Goal: Task Accomplishment & Management: Complete application form

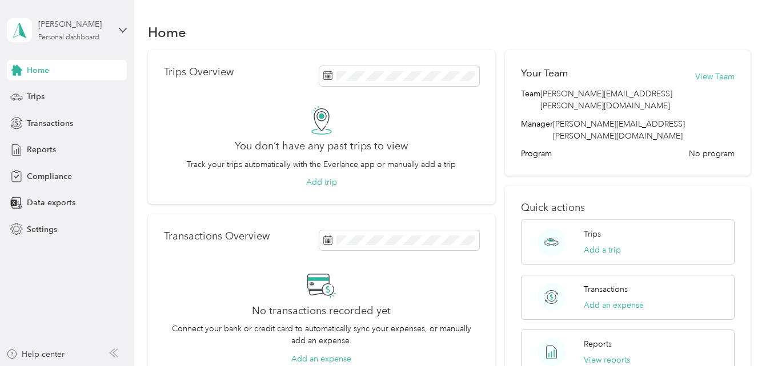
click at [57, 35] on div "Personal dashboard" at bounding box center [68, 37] width 61 height 7
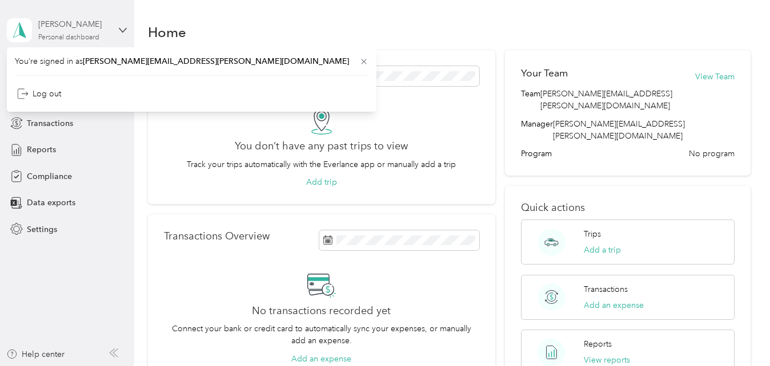
click at [76, 23] on div "[PERSON_NAME]" at bounding box center [73, 24] width 71 height 12
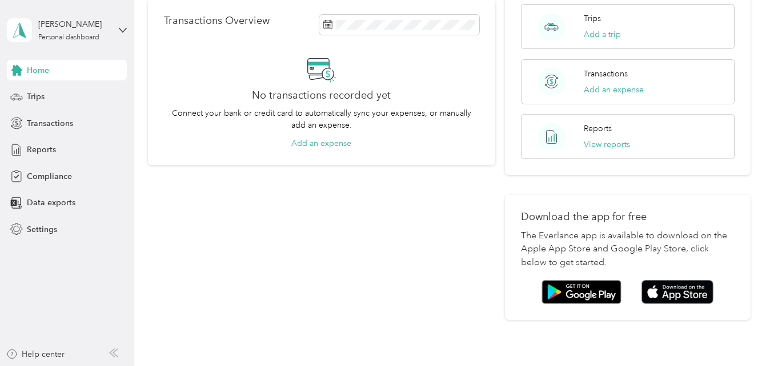
scroll to position [215, 0]
click at [58, 104] on div "Trips" at bounding box center [67, 97] width 120 height 21
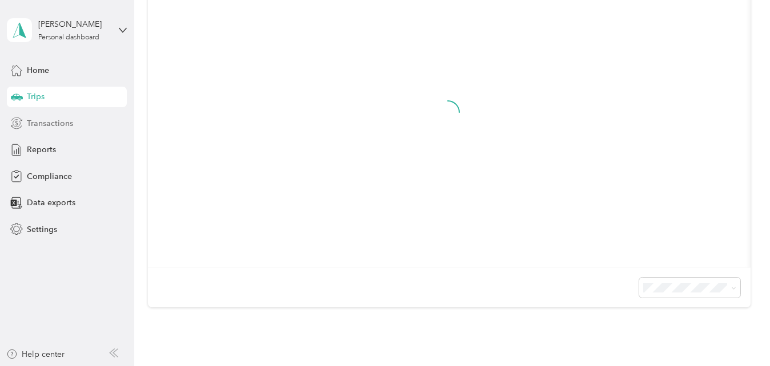
click at [58, 121] on span "Transactions" at bounding box center [50, 124] width 46 height 12
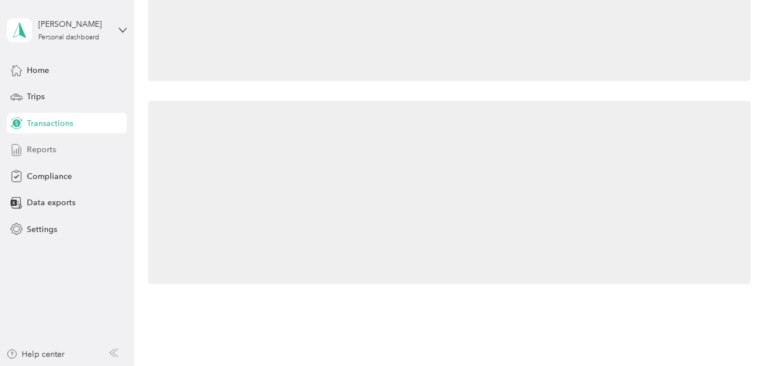
scroll to position [215, 0]
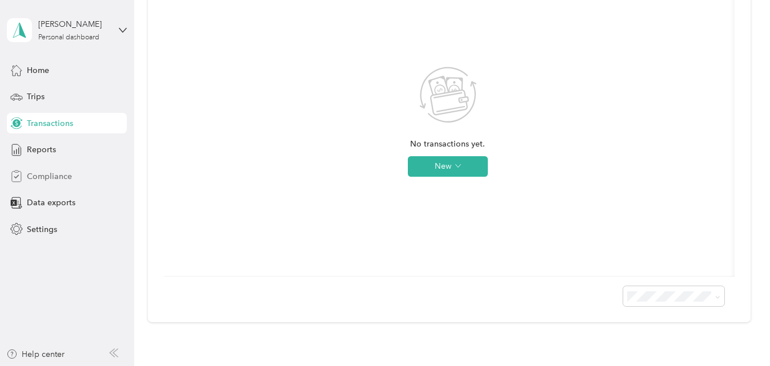
click at [61, 177] on span "Compliance" at bounding box center [49, 177] width 45 height 12
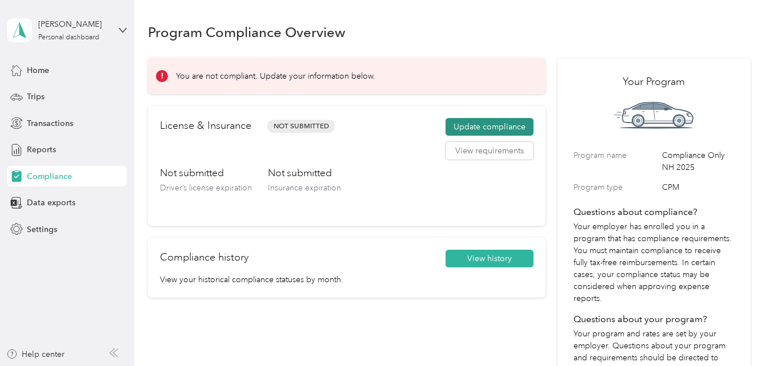
click at [493, 130] on button "Update compliance" at bounding box center [489, 127] width 88 height 18
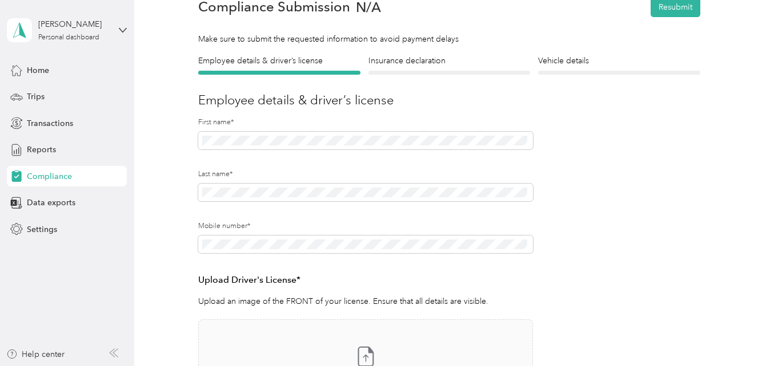
scroll to position [56, 0]
click at [124, 29] on icon at bounding box center [123, 30] width 8 height 8
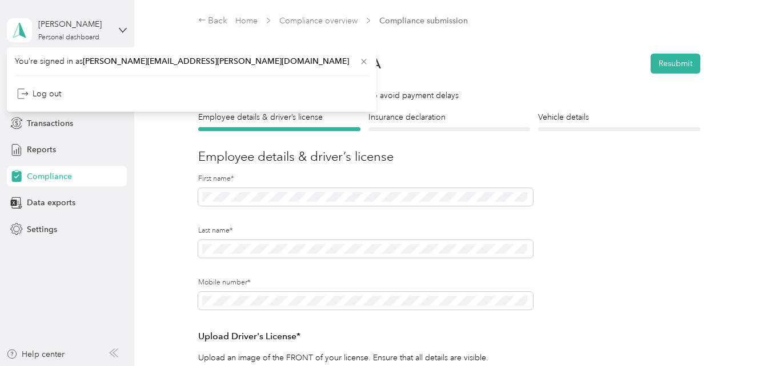
scroll to position [347, 0]
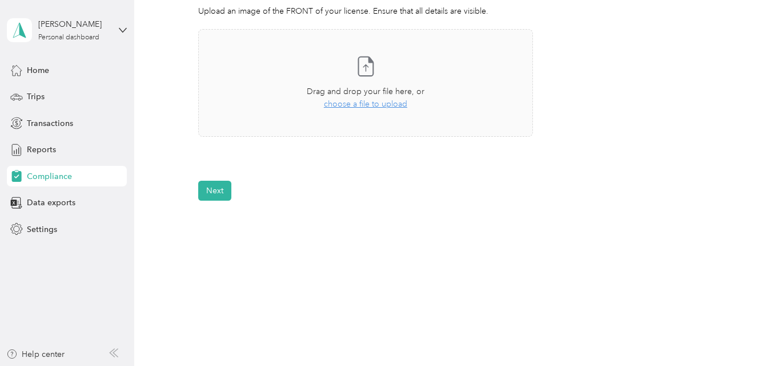
click at [215, 184] on button "Next" at bounding box center [214, 191] width 33 height 20
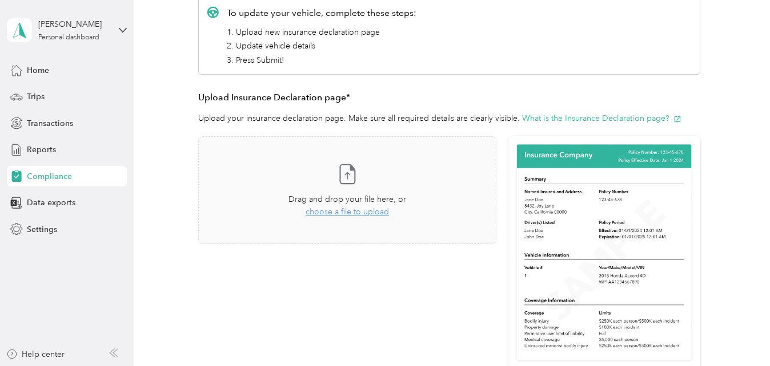
scroll to position [177, 0]
click at [365, 213] on span "choose a file to upload" at bounding box center [346, 212] width 83 height 10
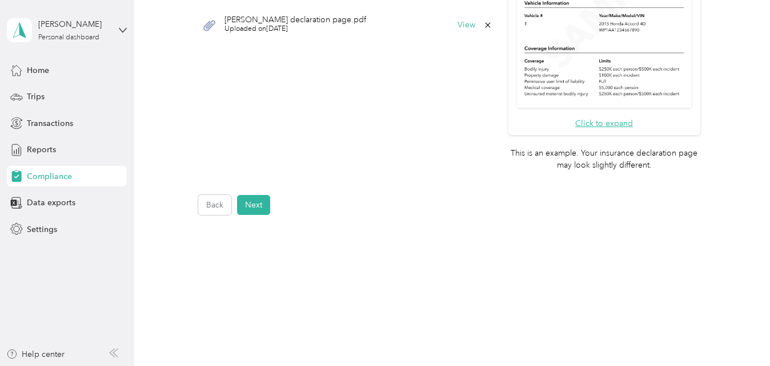
scroll to position [444, 0]
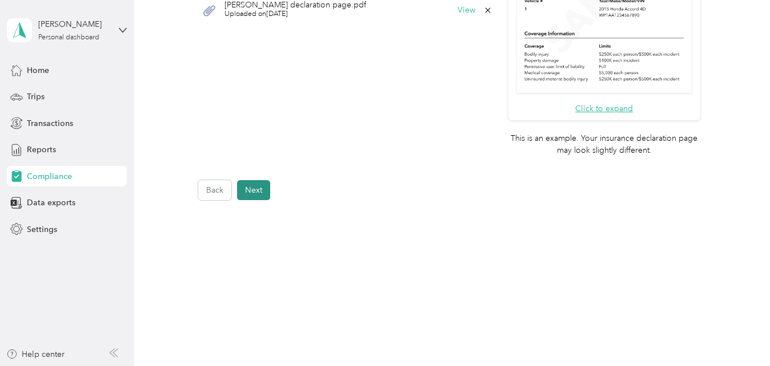
click at [259, 190] on button "Next" at bounding box center [253, 190] width 33 height 20
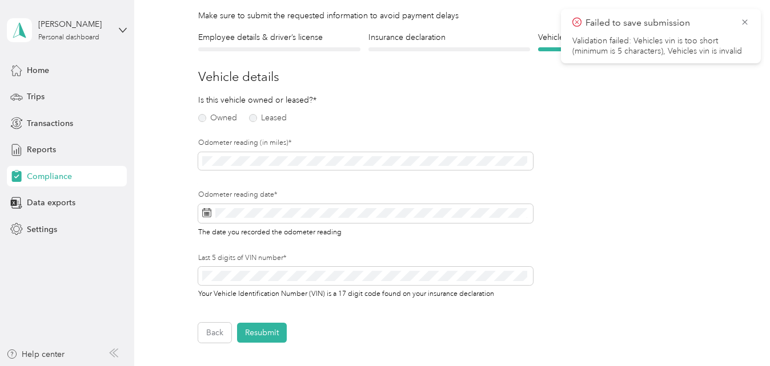
scroll to position [14, 0]
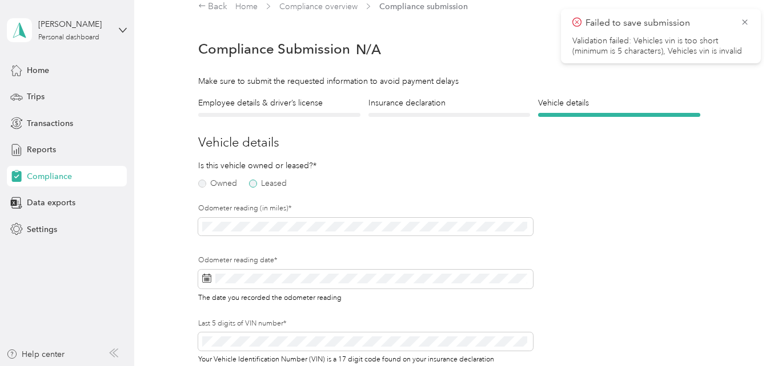
click at [251, 186] on label "Leased" at bounding box center [268, 184] width 38 height 8
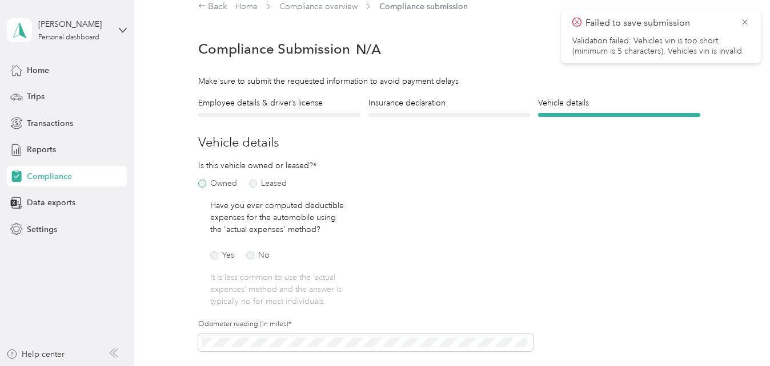
click at [203, 184] on label "Owned" at bounding box center [217, 184] width 39 height 8
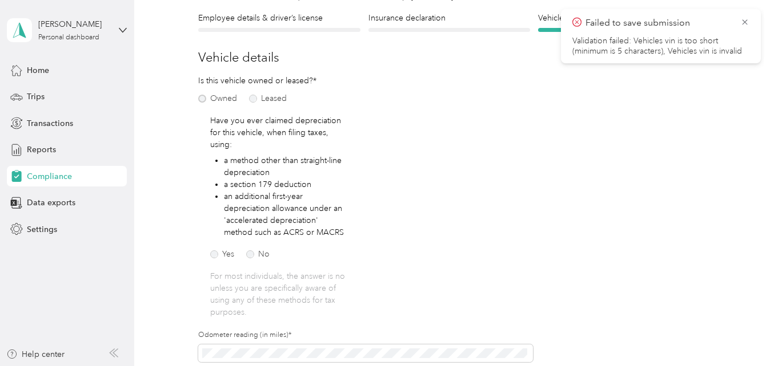
scroll to position [100, 0]
click at [252, 101] on label "Leased" at bounding box center [268, 98] width 38 height 8
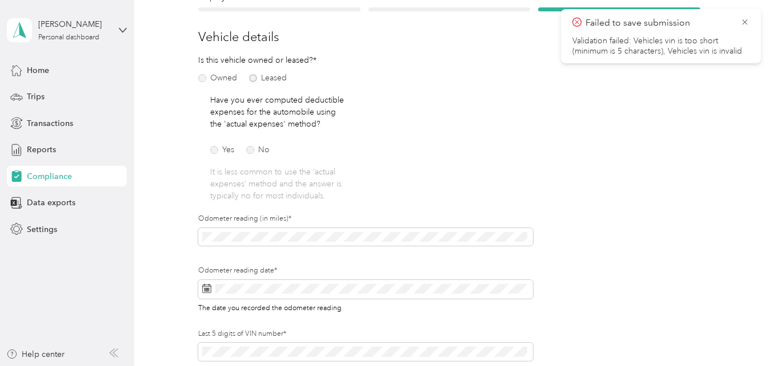
scroll to position [121, 0]
click at [252, 147] on label "No" at bounding box center [257, 149] width 23 height 8
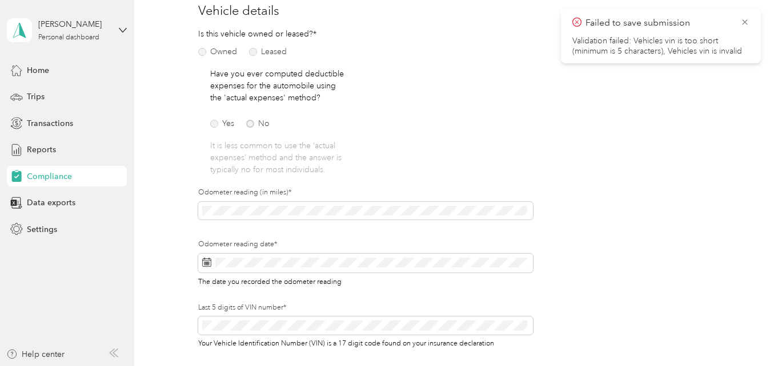
scroll to position [147, 0]
click at [746, 24] on icon at bounding box center [744, 22] width 9 height 10
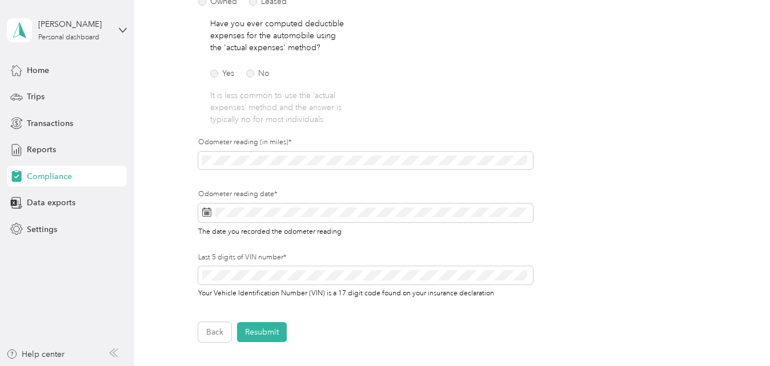
scroll to position [200, 0]
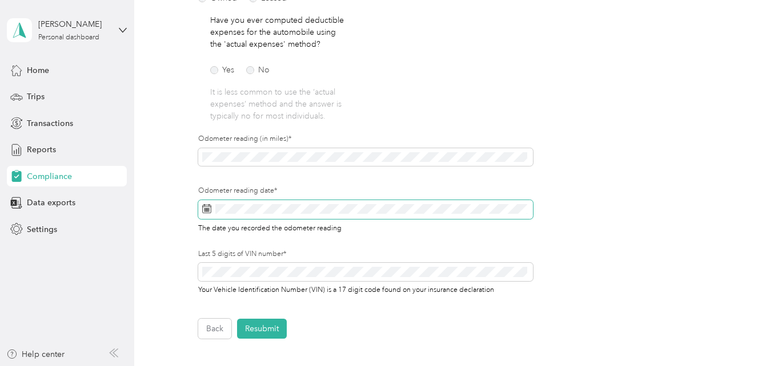
click at [323, 217] on span at bounding box center [365, 209] width 335 height 19
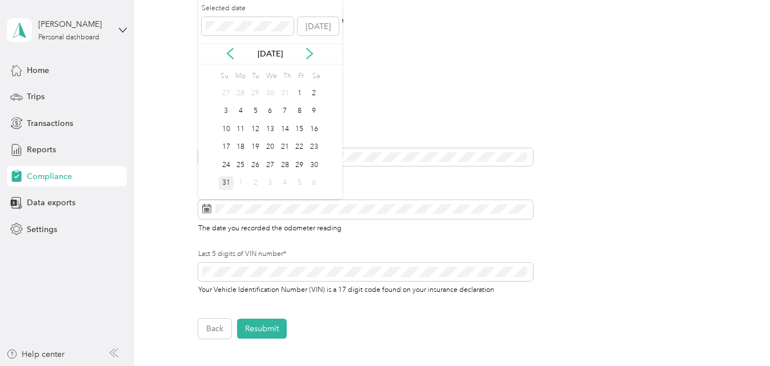
click at [230, 188] on div "31" at bounding box center [226, 183] width 15 height 14
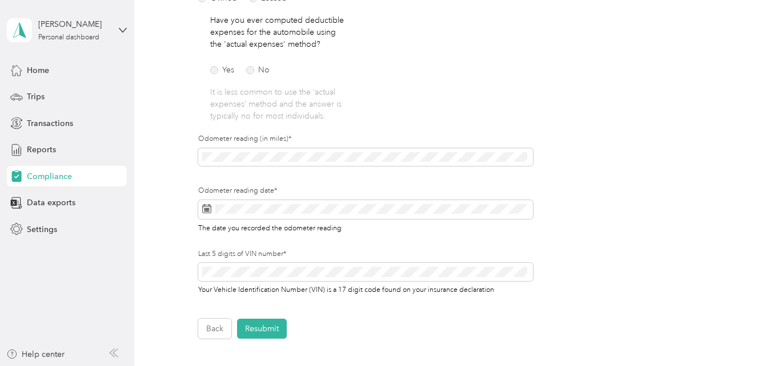
click at [369, 318] on form "Employee details & driver’s license License Insurance declaration Insurance Veh…" at bounding box center [449, 126] width 502 height 428
click at [284, 336] on button "Resubmit" at bounding box center [262, 329] width 50 height 20
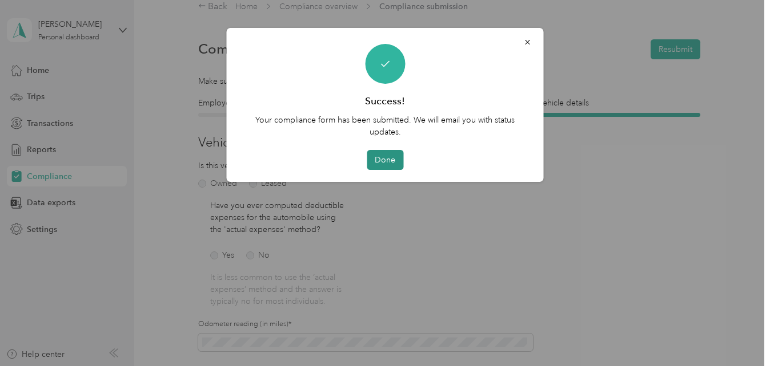
click at [388, 161] on button "Done" at bounding box center [384, 160] width 37 height 20
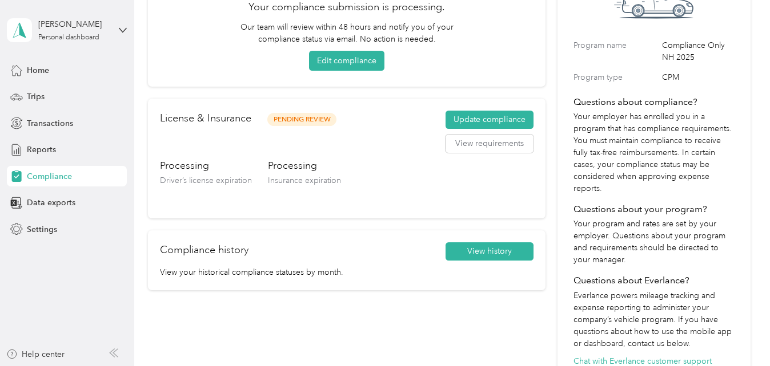
scroll to position [113, 0]
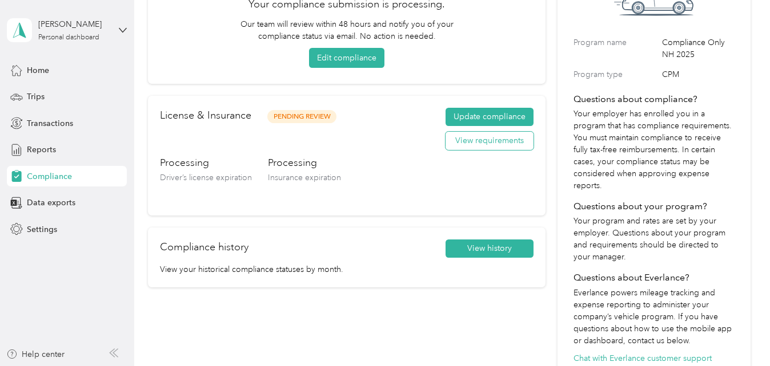
click at [497, 147] on button "View requirements" at bounding box center [489, 141] width 88 height 18
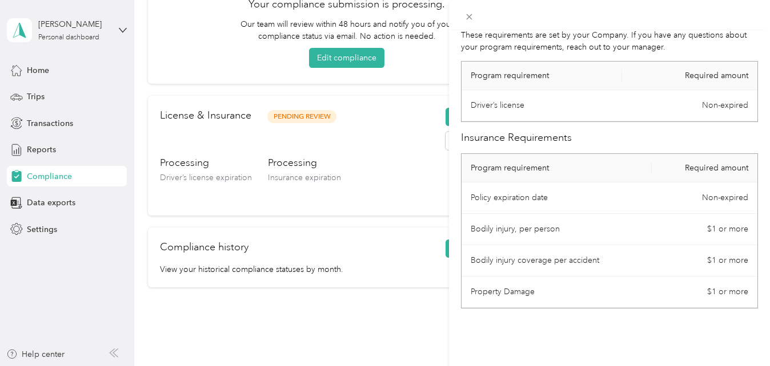
scroll to position [0, 0]
